Goal: Transaction & Acquisition: Purchase product/service

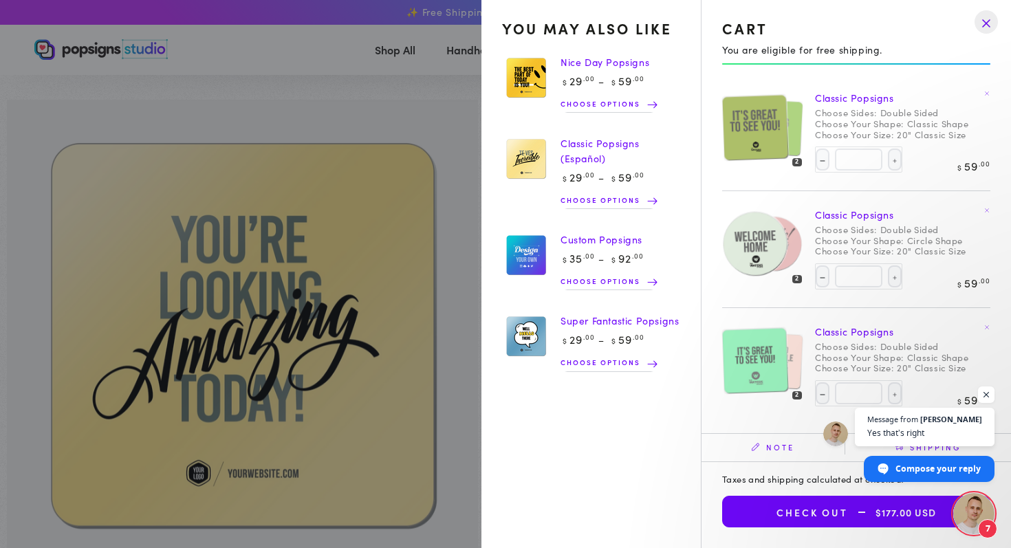
select select "**********"
click at [757, 138] on img at bounding box center [755, 127] width 67 height 67
click at [750, 234] on img at bounding box center [755, 243] width 67 height 67
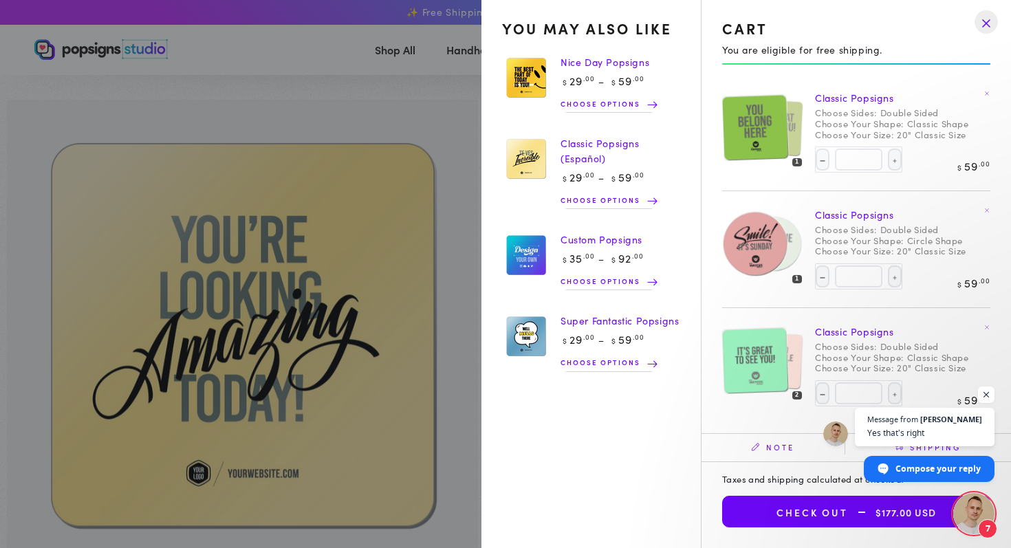
click at [744, 355] on img at bounding box center [755, 360] width 67 height 67
click at [749, 358] on img at bounding box center [755, 360] width 67 height 67
click at [934, 435] on span "Yes that’s right" at bounding box center [925, 432] width 117 height 13
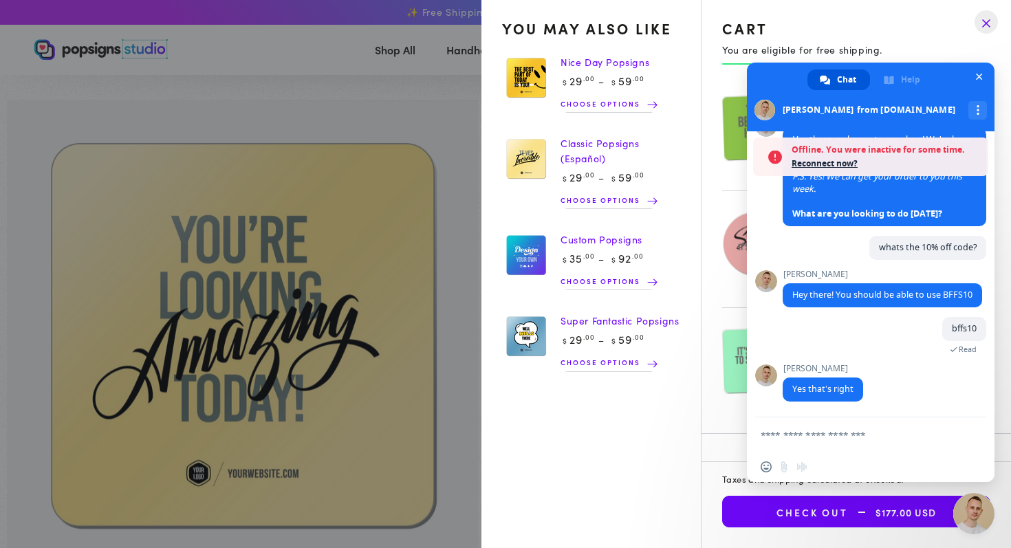
scroll to position [109, 0]
click at [951, 336] on span "bffs10" at bounding box center [964, 329] width 44 height 24
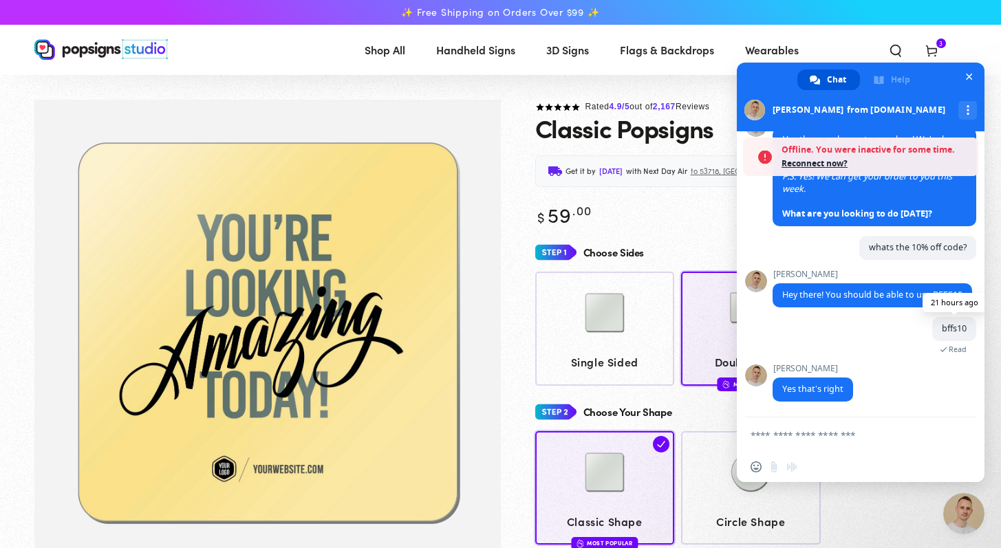
click at [952, 329] on span "bffs10" at bounding box center [954, 329] width 25 height 12
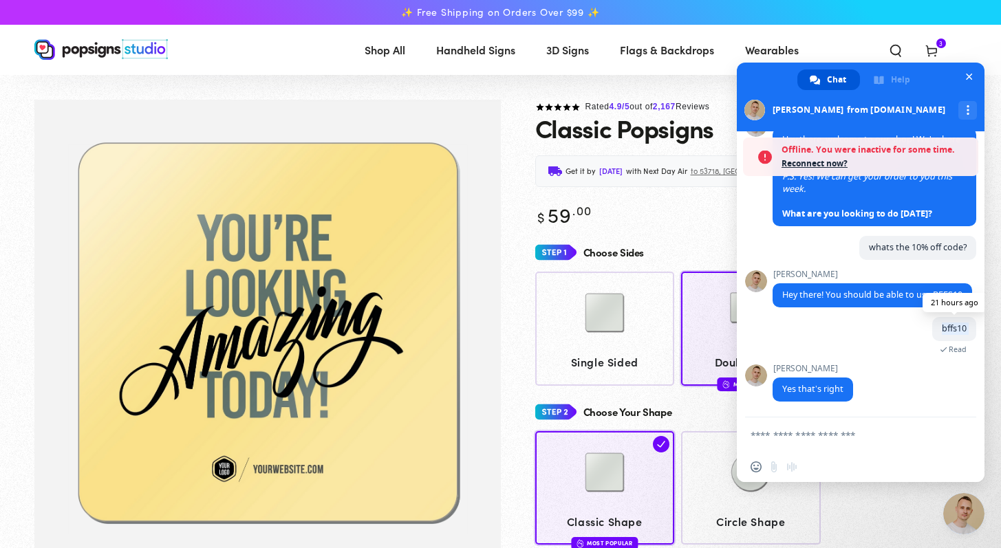
drag, startPoint x: 955, startPoint y: 329, endPoint x: 930, endPoint y: 327, distance: 25.5
click at [932, 327] on span "bffs10" at bounding box center [954, 329] width 44 height 24
copy div "bffs10 21 hours ago Read [PERSON_NAME]"
click at [970, 80] on span "Close chat" at bounding box center [969, 77] width 7 height 7
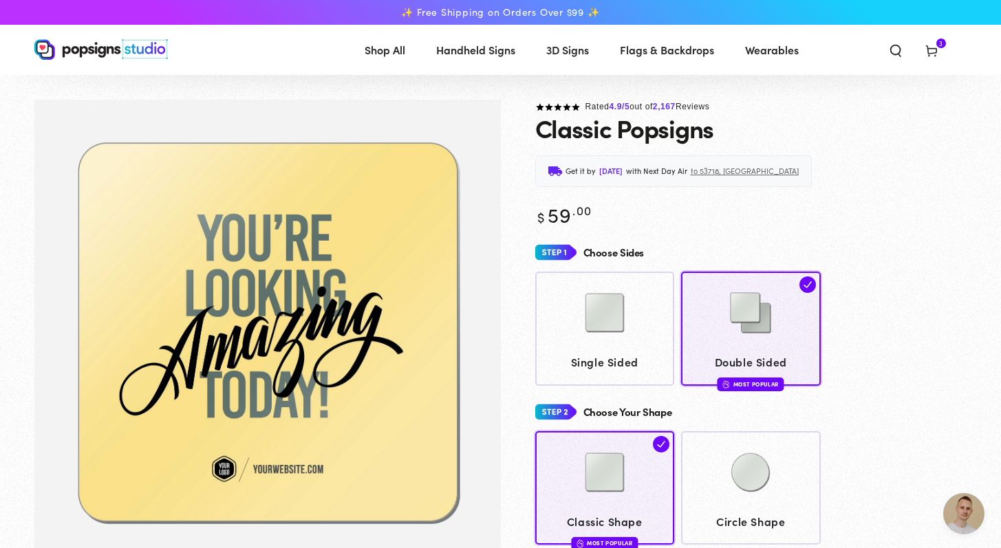
click at [926, 56] on icon at bounding box center [932, 50] width 14 height 14
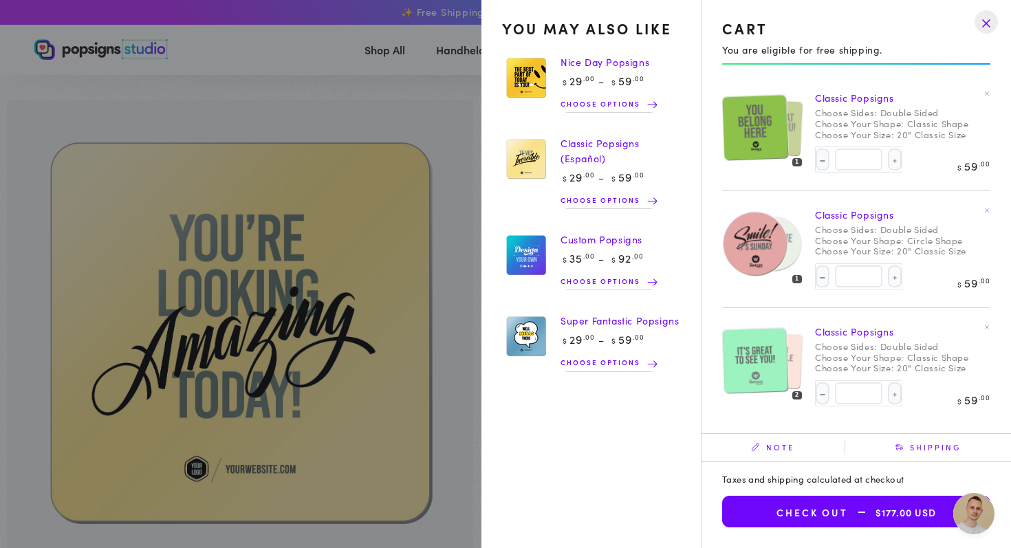
click at [746, 355] on img at bounding box center [755, 360] width 67 height 67
click at [776, 260] on img at bounding box center [755, 243] width 67 height 67
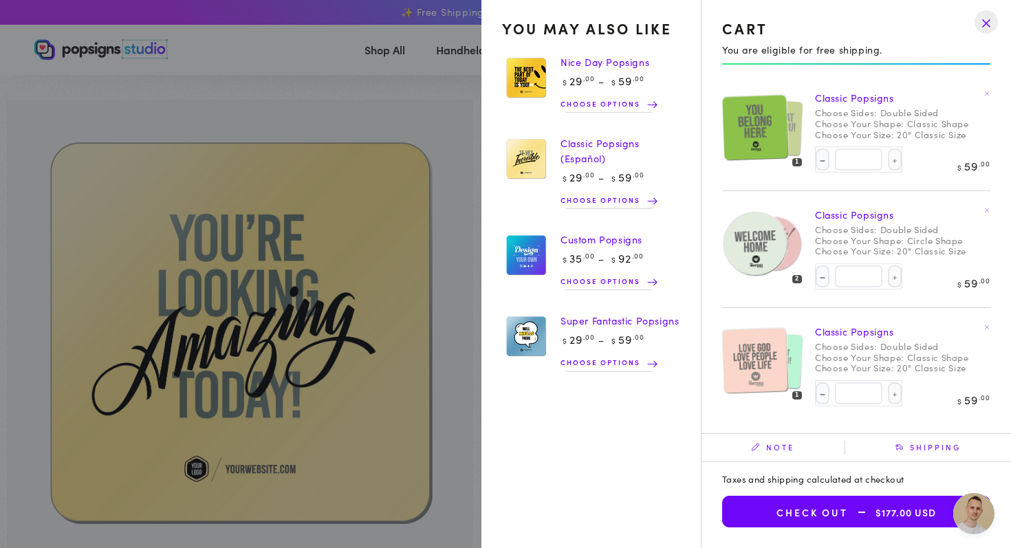
click at [782, 144] on img at bounding box center [755, 127] width 67 height 67
click at [781, 361] on img at bounding box center [755, 360] width 67 height 67
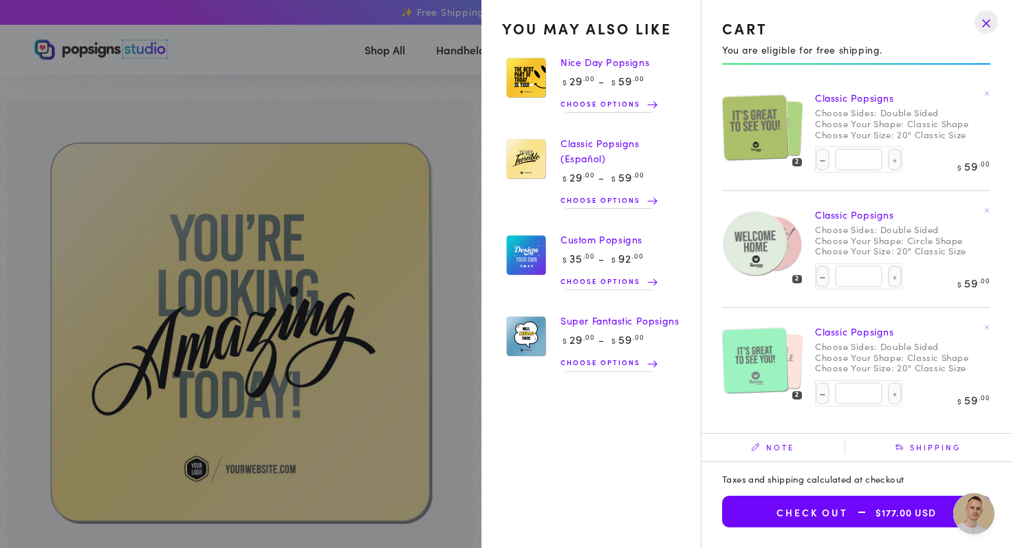
click at [788, 233] on div at bounding box center [763, 243] width 83 height 83
click at [789, 233] on div at bounding box center [763, 243] width 83 height 83
click at [774, 374] on img at bounding box center [755, 360] width 67 height 67
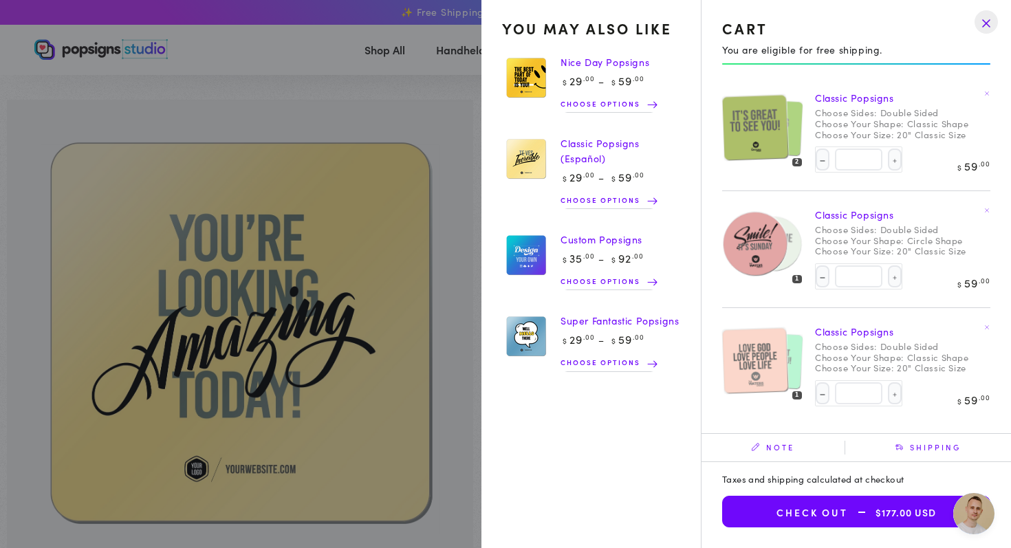
click at [774, 374] on img at bounding box center [755, 360] width 67 height 67
click at [780, 359] on img at bounding box center [755, 360] width 67 height 67
click at [780, 136] on img at bounding box center [755, 127] width 67 height 67
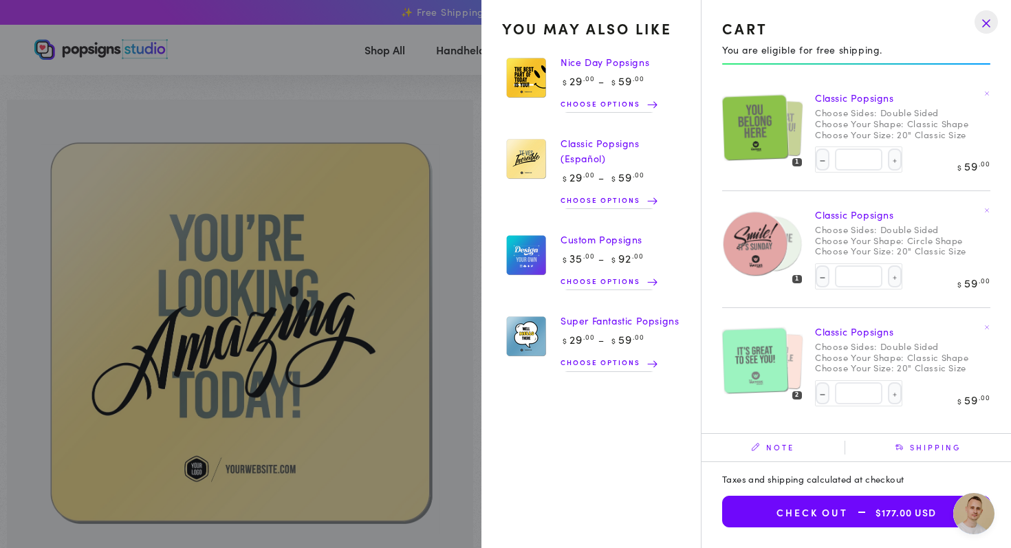
click at [780, 137] on img at bounding box center [755, 127] width 67 height 67
click at [758, 356] on img at bounding box center [755, 360] width 67 height 67
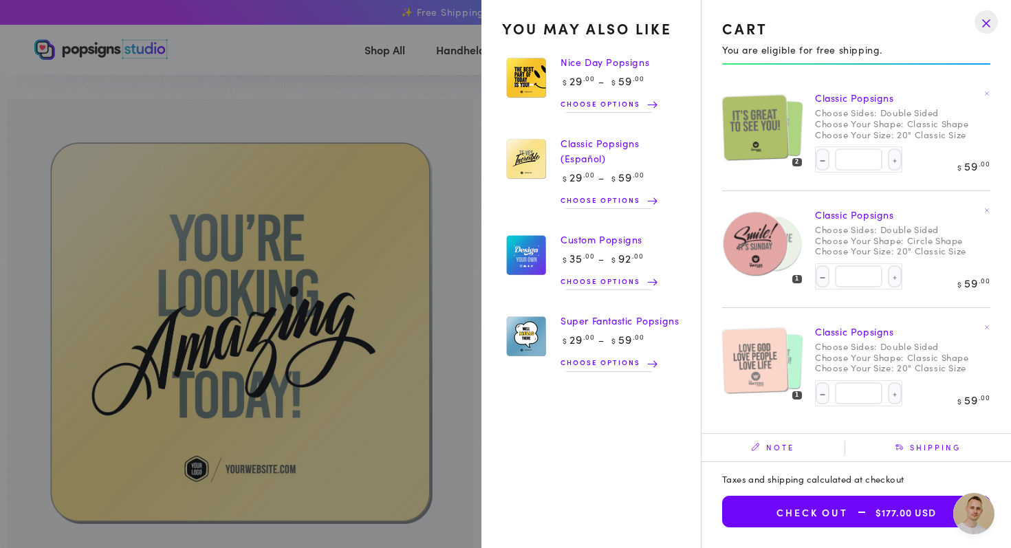
click at [770, 261] on img at bounding box center [755, 243] width 67 height 67
click at [879, 517] on span "$177.00 USD" at bounding box center [892, 513] width 88 height 12
